Goal: Information Seeking & Learning: Learn about a topic

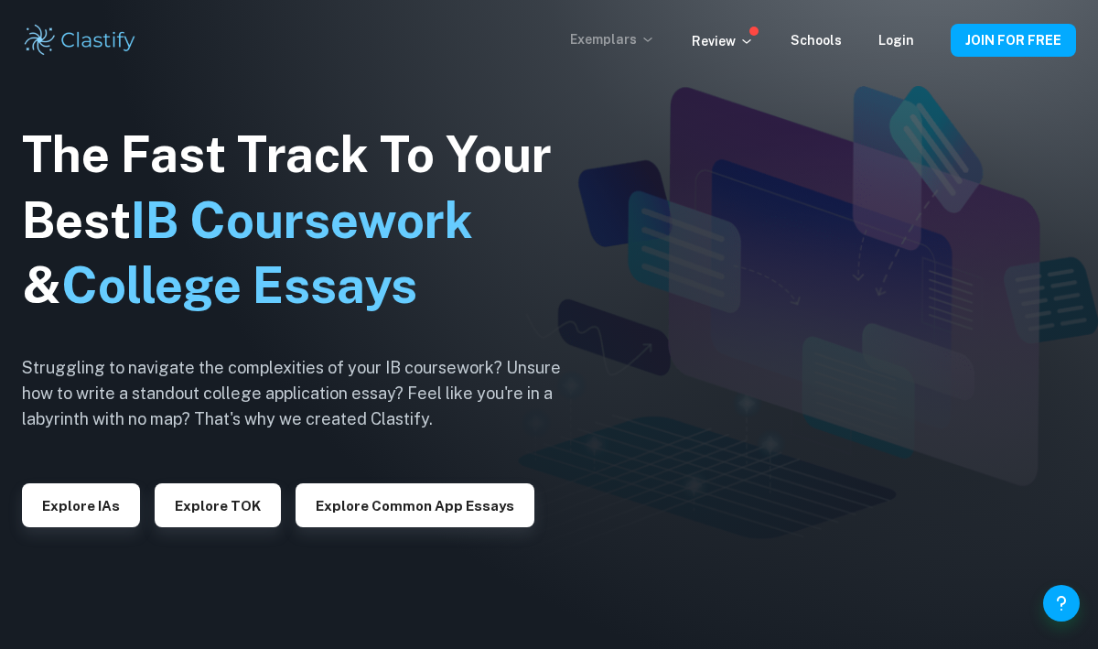
click at [620, 39] on p "Exemplars" at bounding box center [612, 39] width 85 height 20
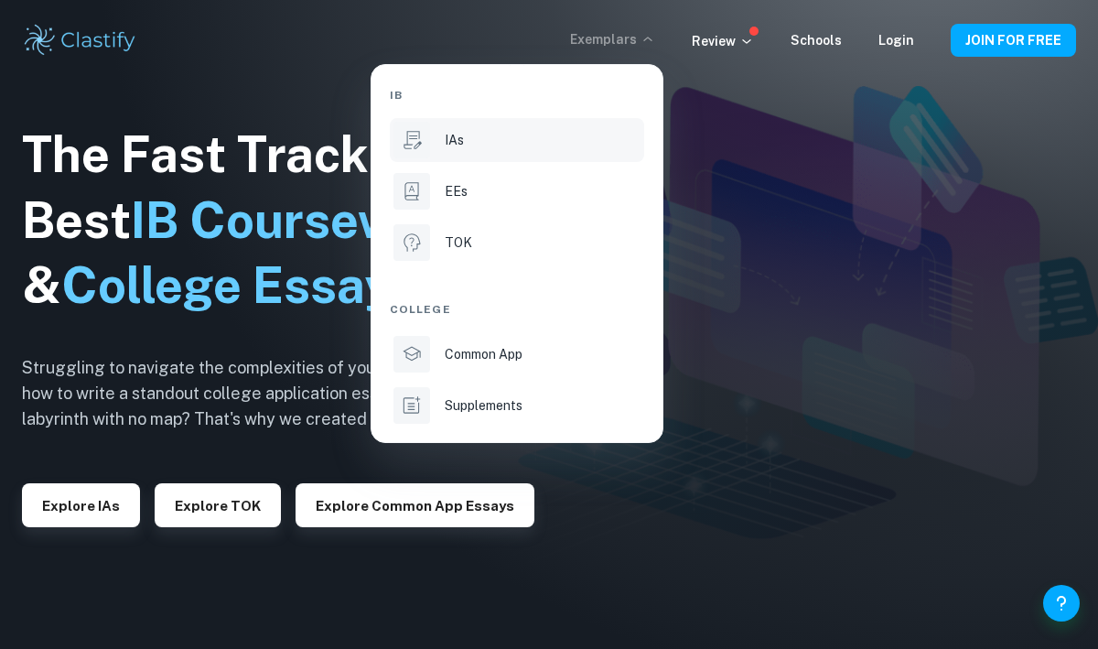
click at [459, 135] on p "IAs" at bounding box center [454, 140] width 19 height 20
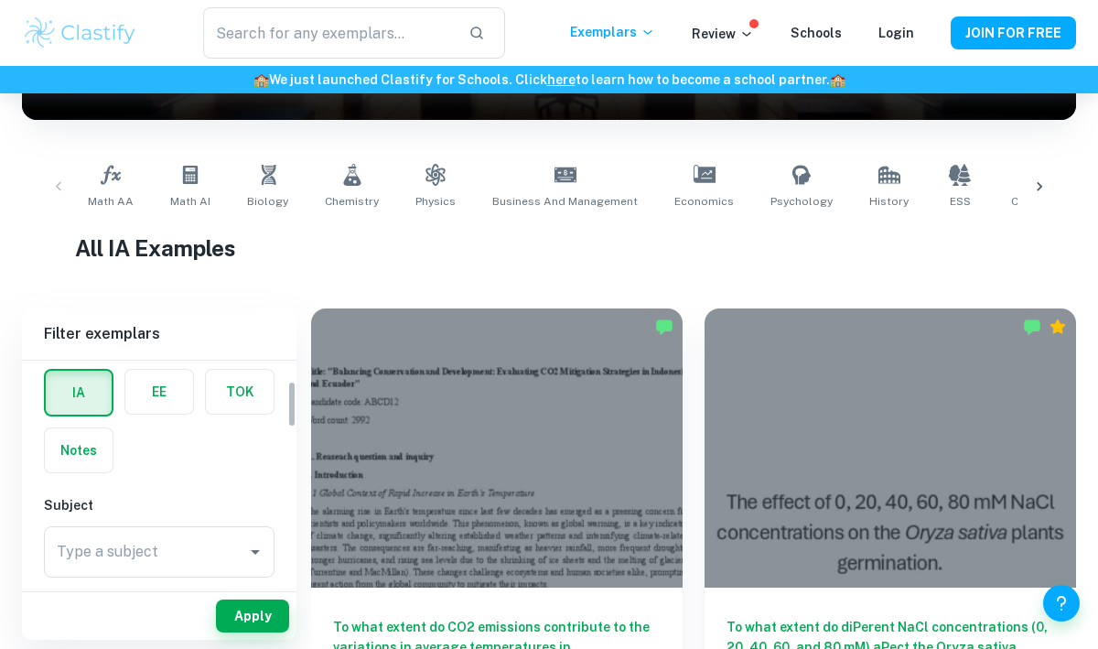
scroll to position [103, 0]
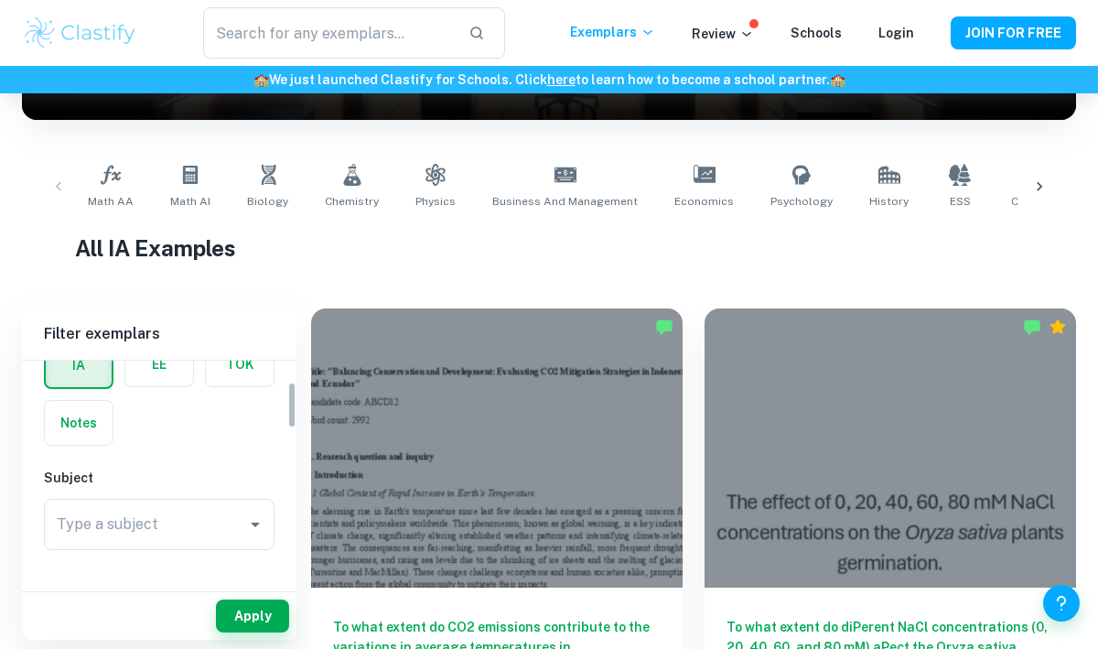
click at [145, 520] on div "Type a subject Type a subject" at bounding box center [159, 524] width 231 height 51
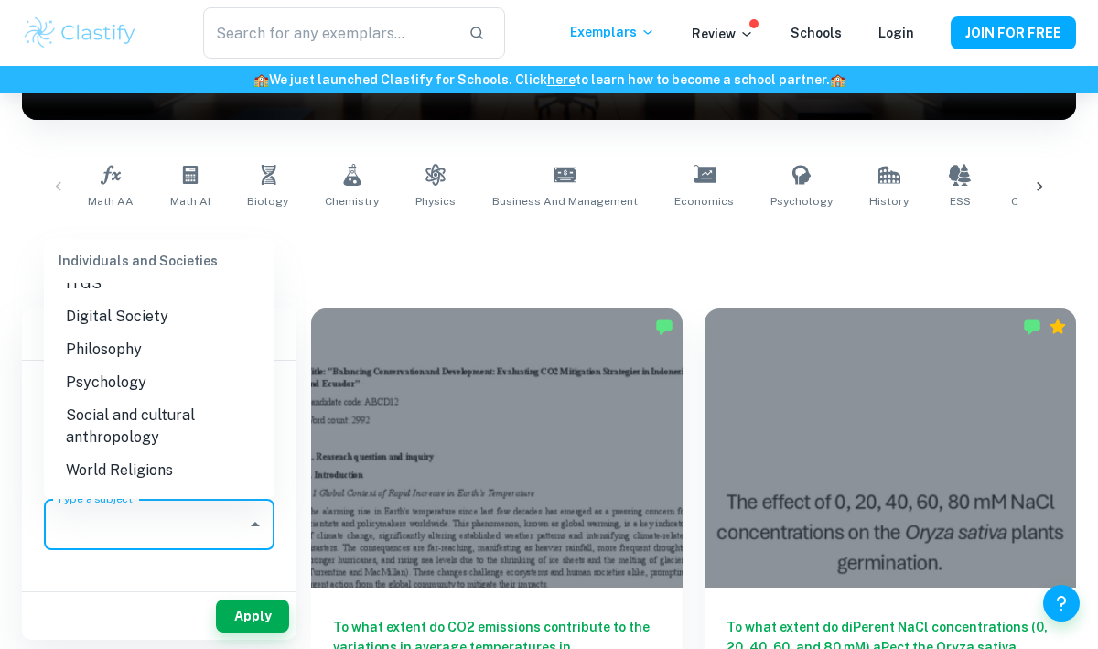
scroll to position [2028, 0]
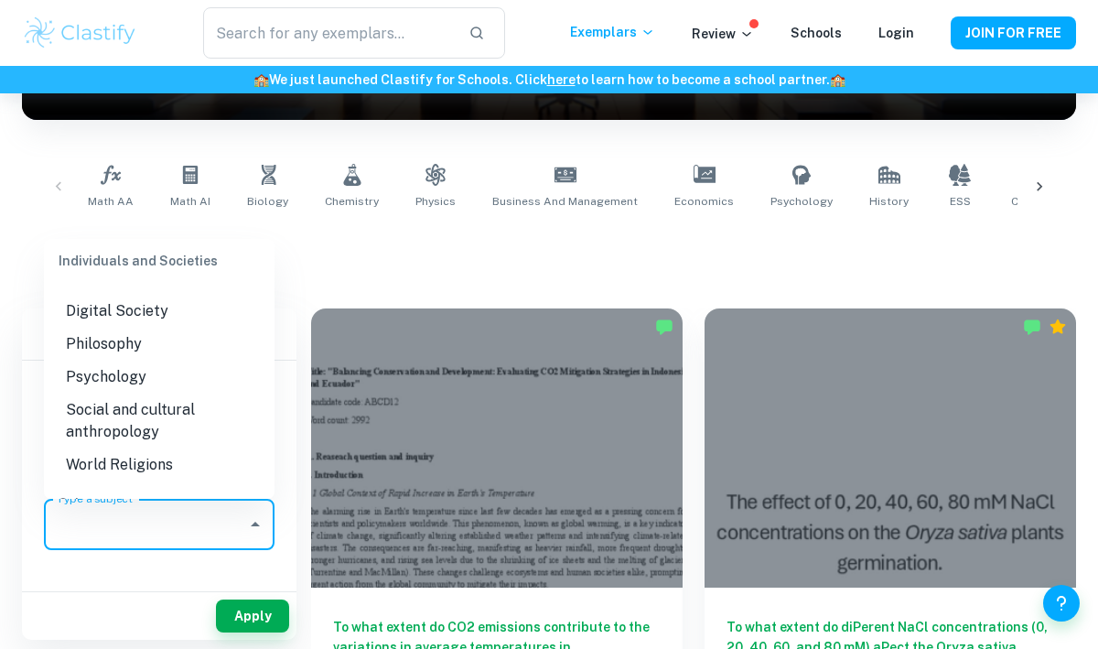
click at [80, 525] on li "Biology" at bounding box center [159, 541] width 231 height 33
type input "Biology"
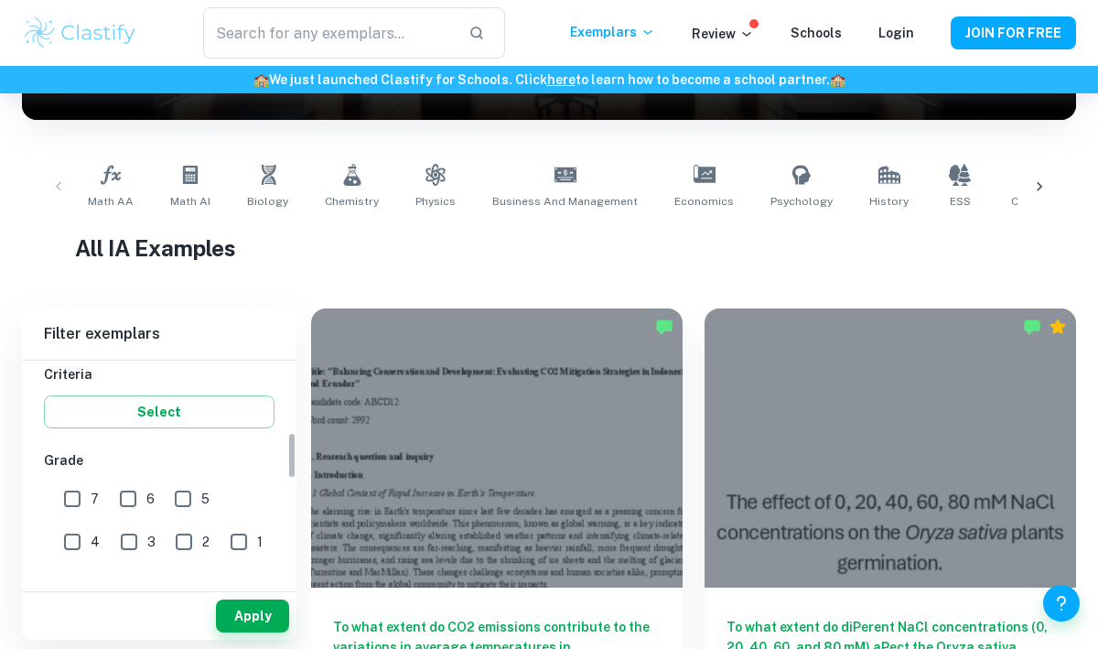
scroll to position [338, 0]
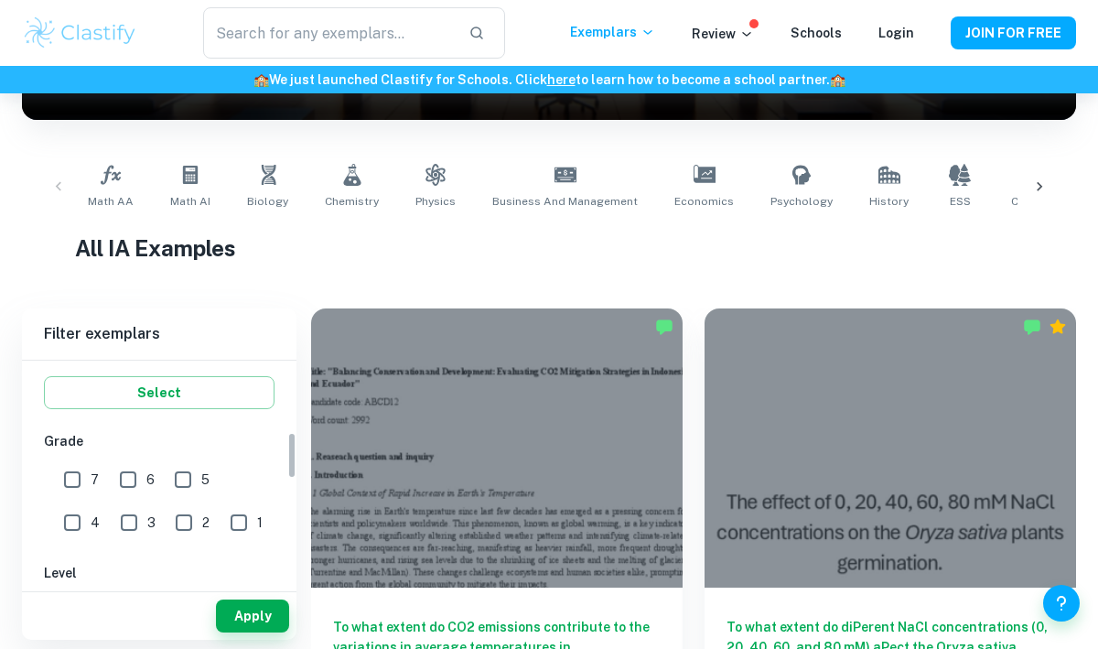
click at [81, 474] on input "7" at bounding box center [72, 479] width 37 height 37
checkbox input "true"
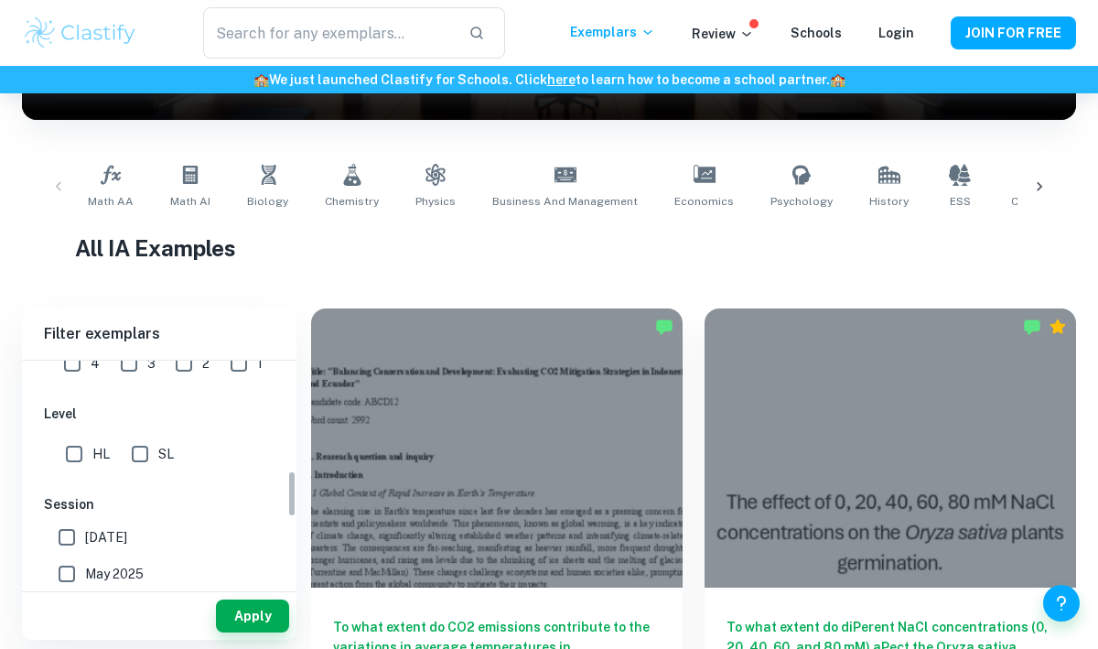
scroll to position [522, 0]
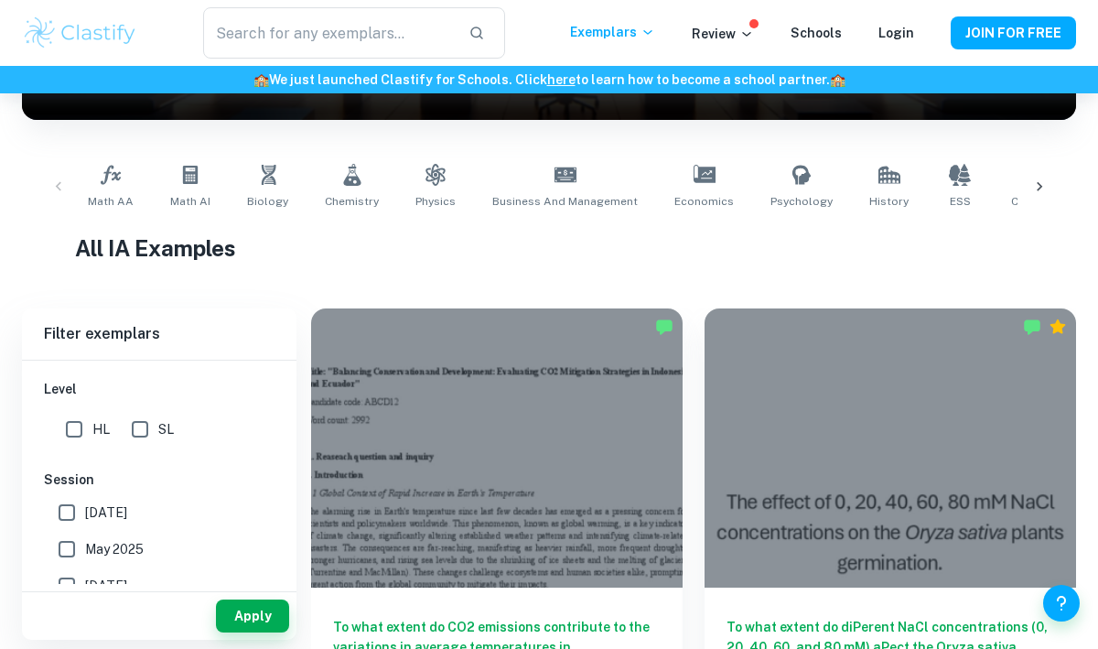
click at [70, 427] on input "HL" at bounding box center [74, 429] width 37 height 37
checkbox input "true"
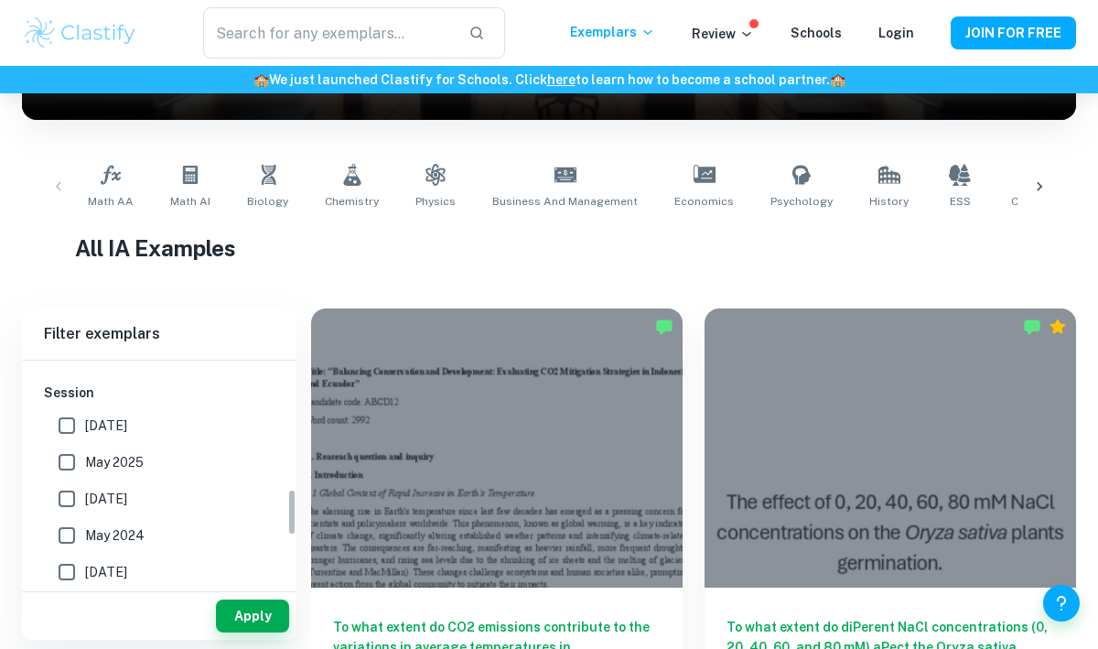
click at [67, 451] on input "May 2025" at bounding box center [67, 462] width 37 height 37
checkbox input "true"
click at [64, 496] on input "[DATE]" at bounding box center [67, 499] width 37 height 37
checkbox input "true"
click at [70, 538] on input "May 2024" at bounding box center [67, 535] width 37 height 37
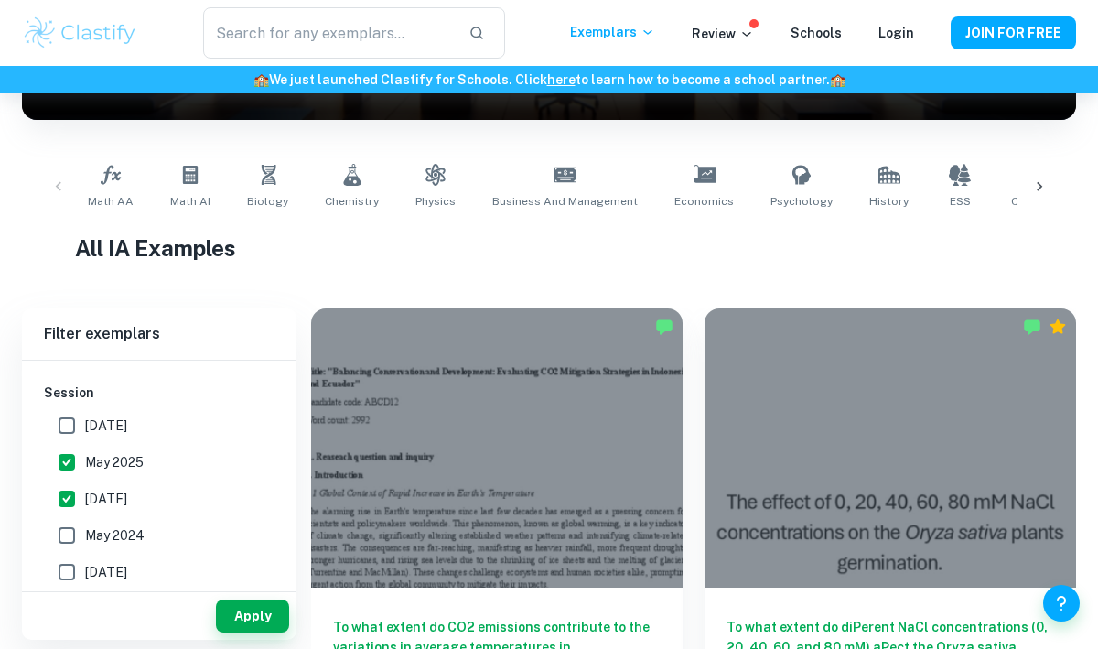
checkbox input "true"
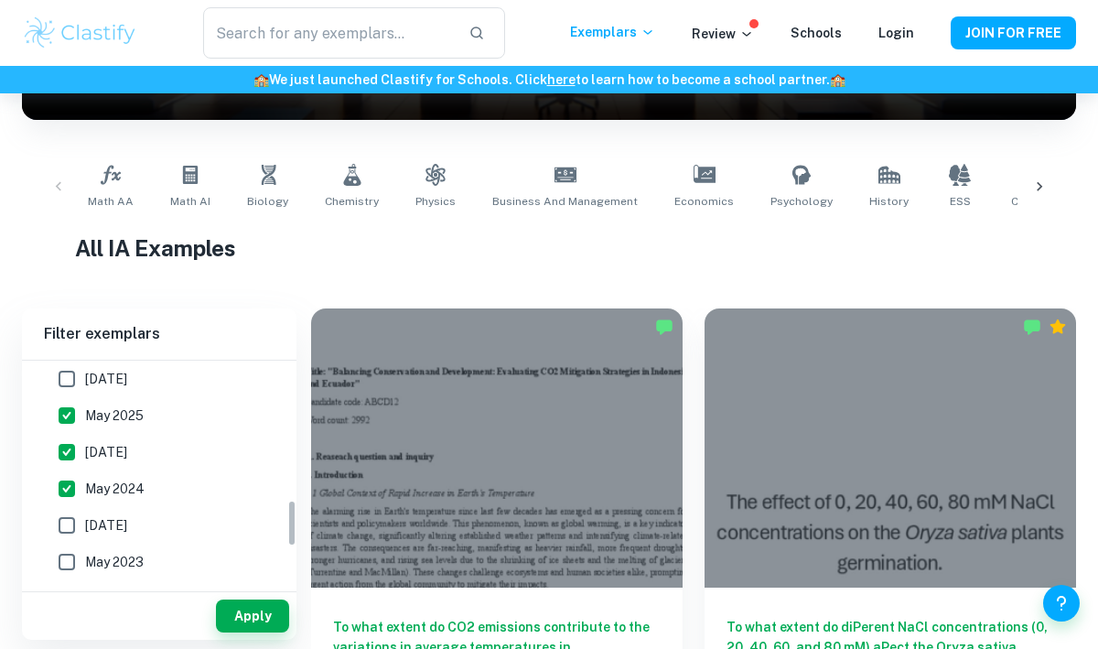
scroll to position [661, 0]
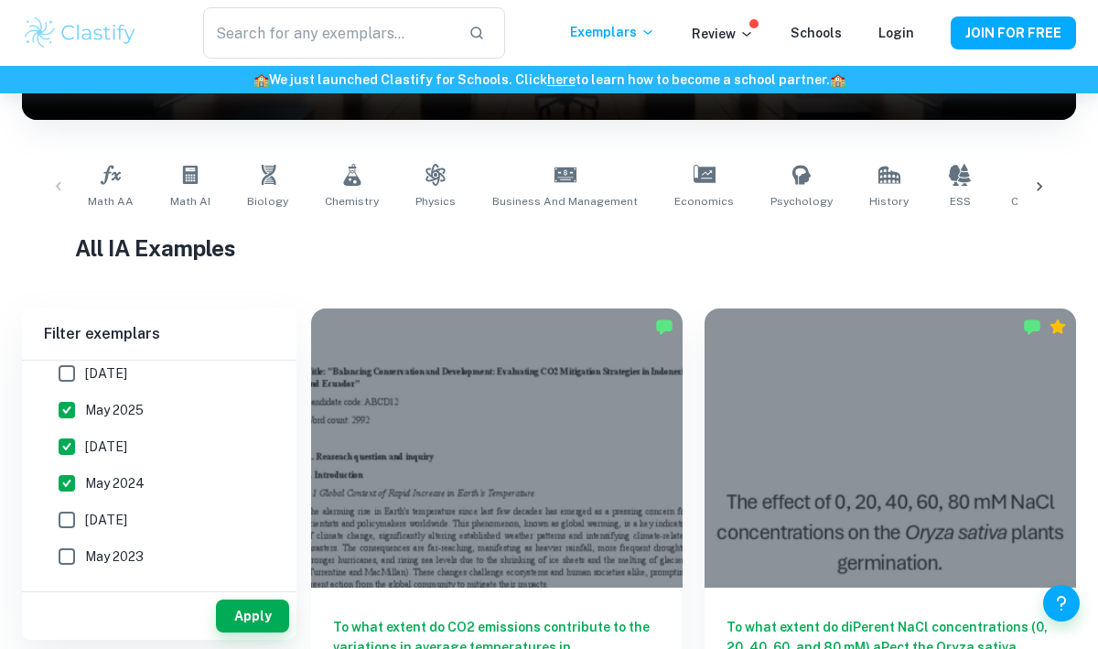
click at [72, 518] on input "[DATE]" at bounding box center [67, 520] width 37 height 37
checkbox input "true"
click at [75, 563] on input "May 2023" at bounding box center [67, 556] width 37 height 37
click at [71, 551] on input "May 2023" at bounding box center [67, 556] width 37 height 37
checkbox input "false"
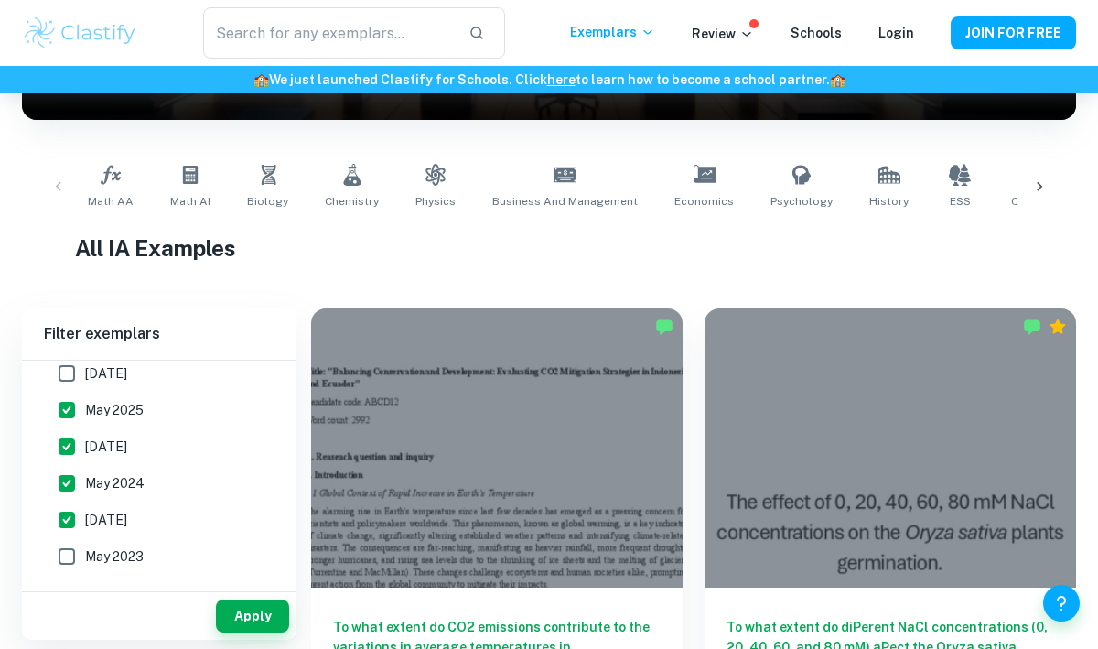
click at [66, 527] on input "[DATE]" at bounding box center [67, 520] width 37 height 37
checkbox input "false"
click at [63, 478] on input "May 2024" at bounding box center [67, 483] width 37 height 37
checkbox input "false"
click at [72, 434] on input "[DATE]" at bounding box center [67, 446] width 37 height 37
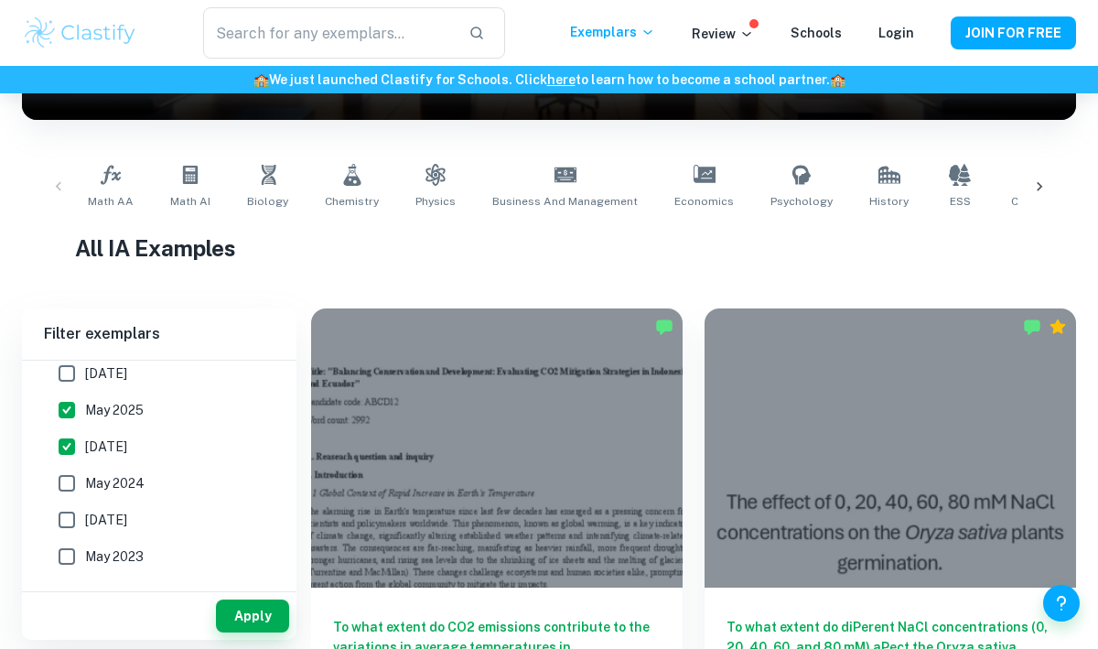
click at [72, 434] on input "[DATE]" at bounding box center [67, 446] width 37 height 37
checkbox input "false"
click at [70, 481] on input "May 2024" at bounding box center [67, 483] width 37 height 37
checkbox input "true"
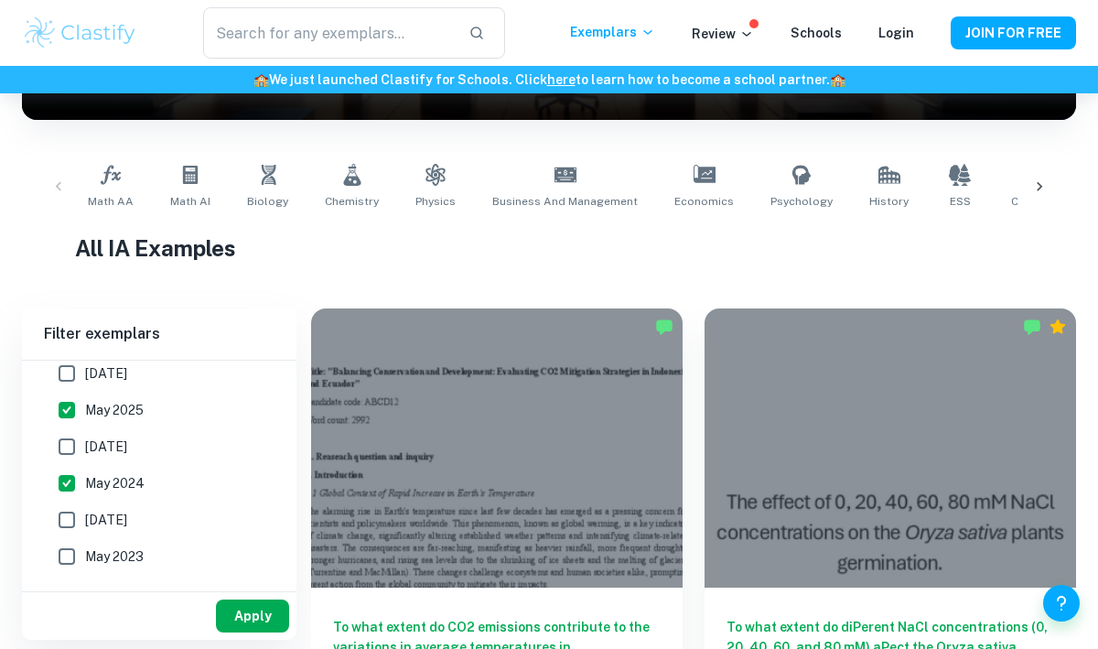
click at [239, 600] on button "Apply" at bounding box center [252, 616] width 73 height 33
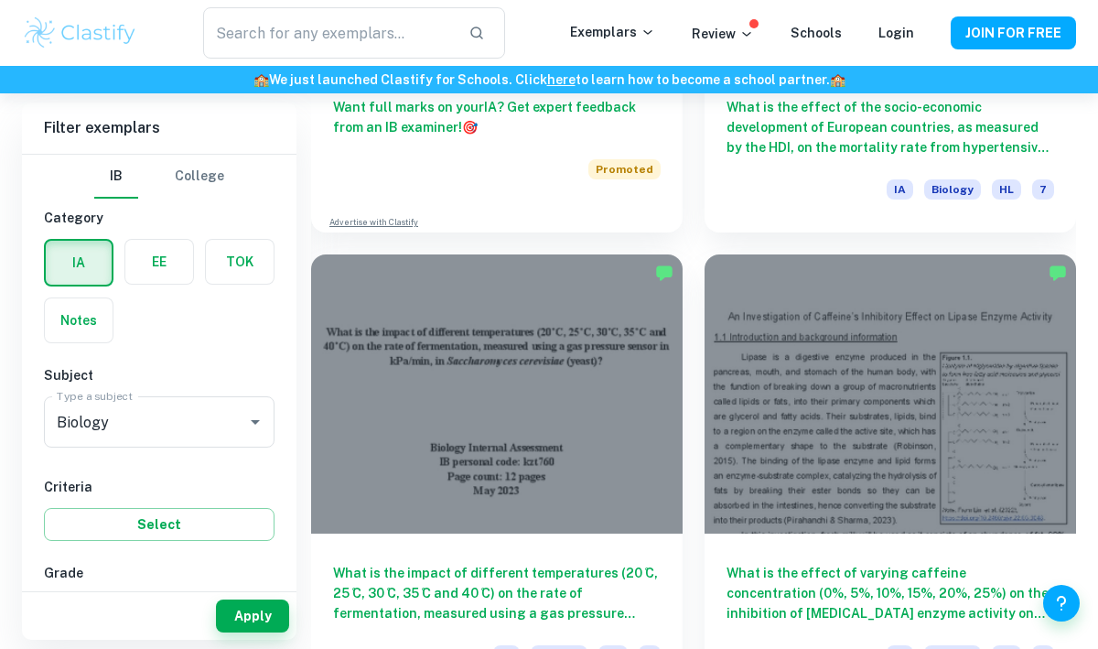
scroll to position [1296, 0]
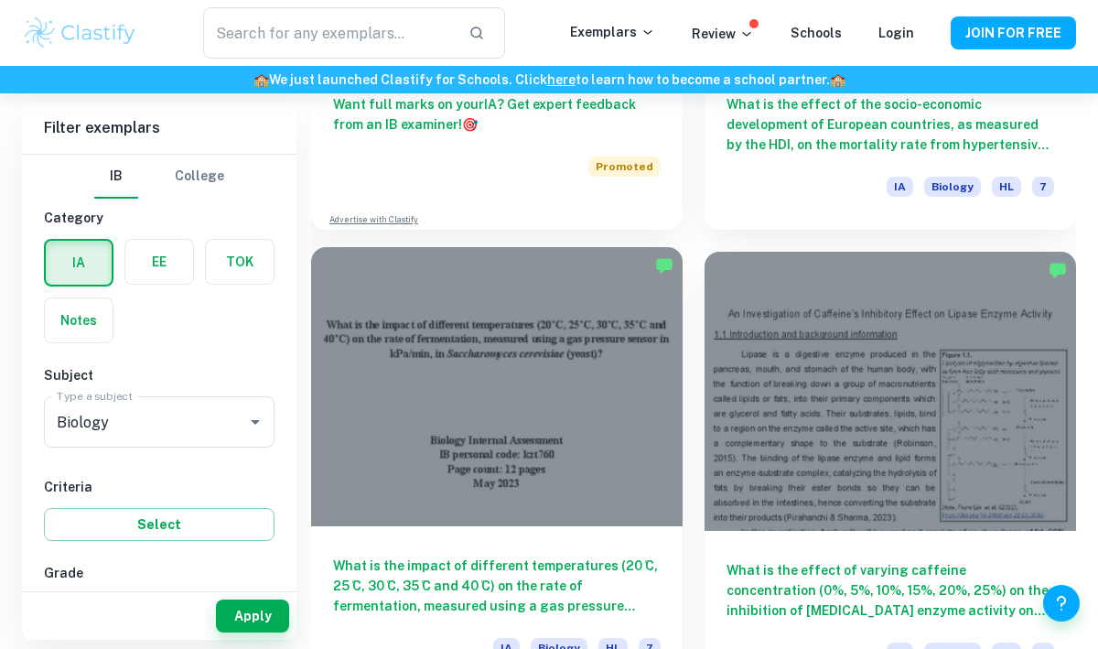
click at [526, 529] on div "What is the impact of different temperatures (20 ̊C, 25 ̊C, 30 ̊C, 35 ̊C and 40…" at bounding box center [497, 608] width 372 height 165
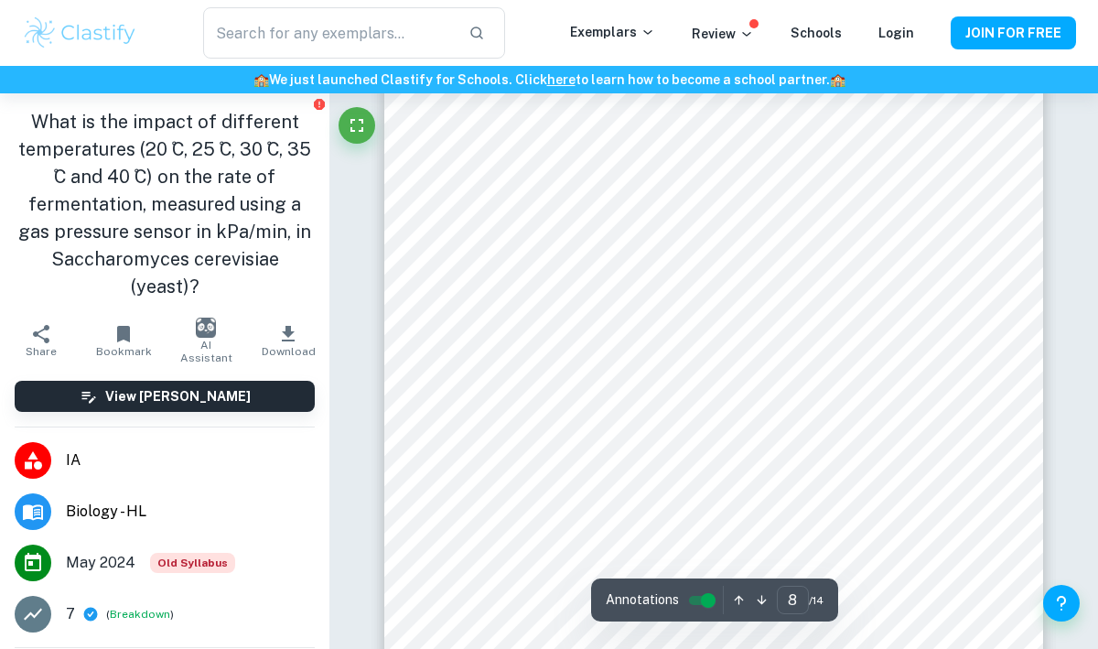
scroll to position [6959, 0]
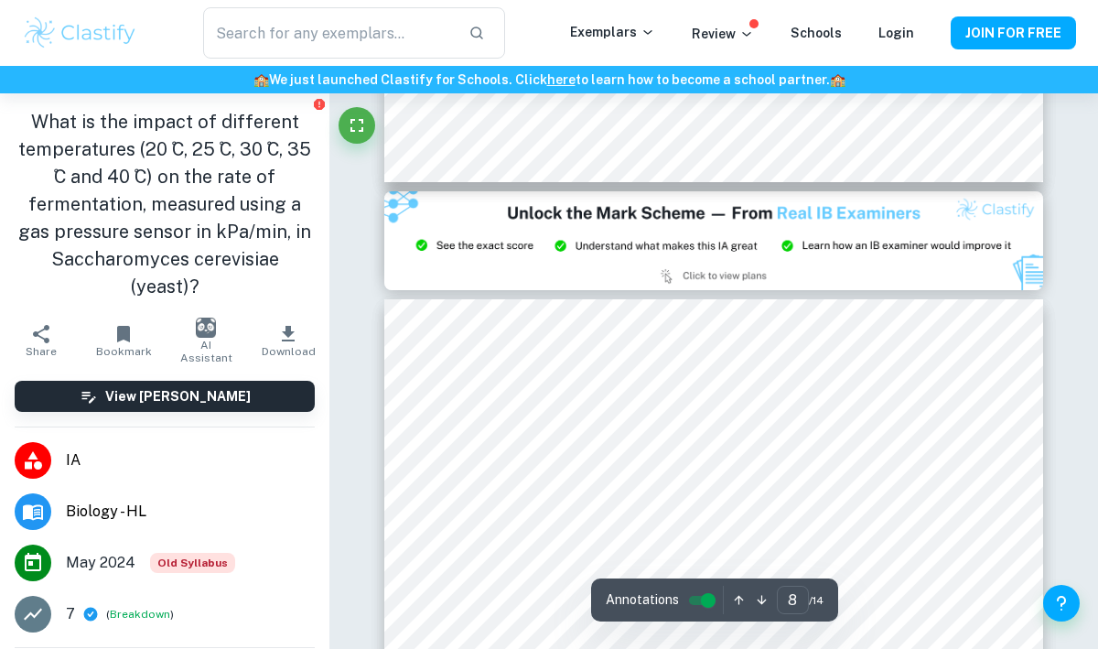
type input "9"
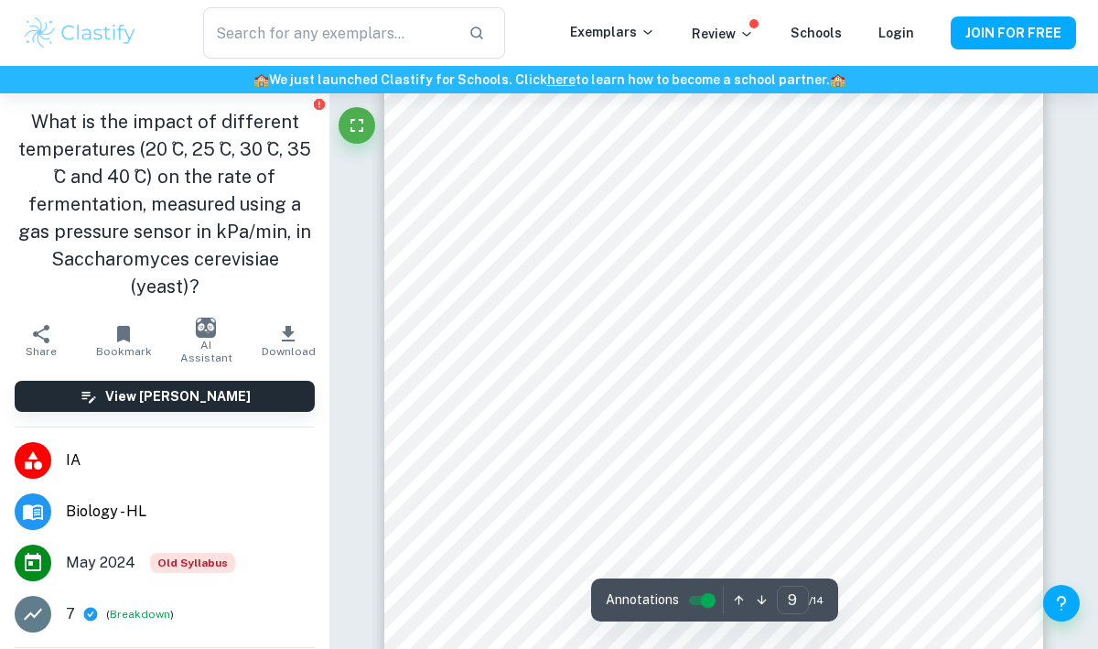
scroll to position [8072, 0]
